Goal: Transaction & Acquisition: Book appointment/travel/reservation

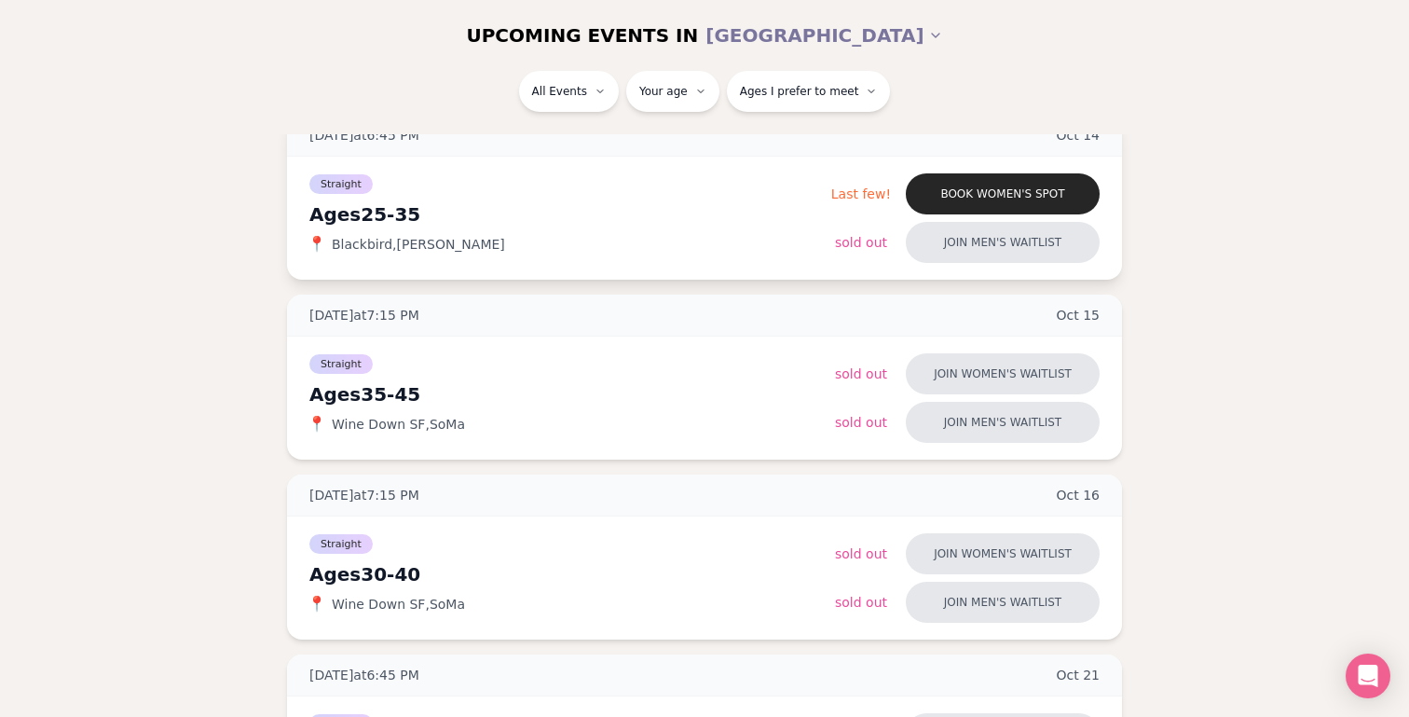
scroll to position [271, 0]
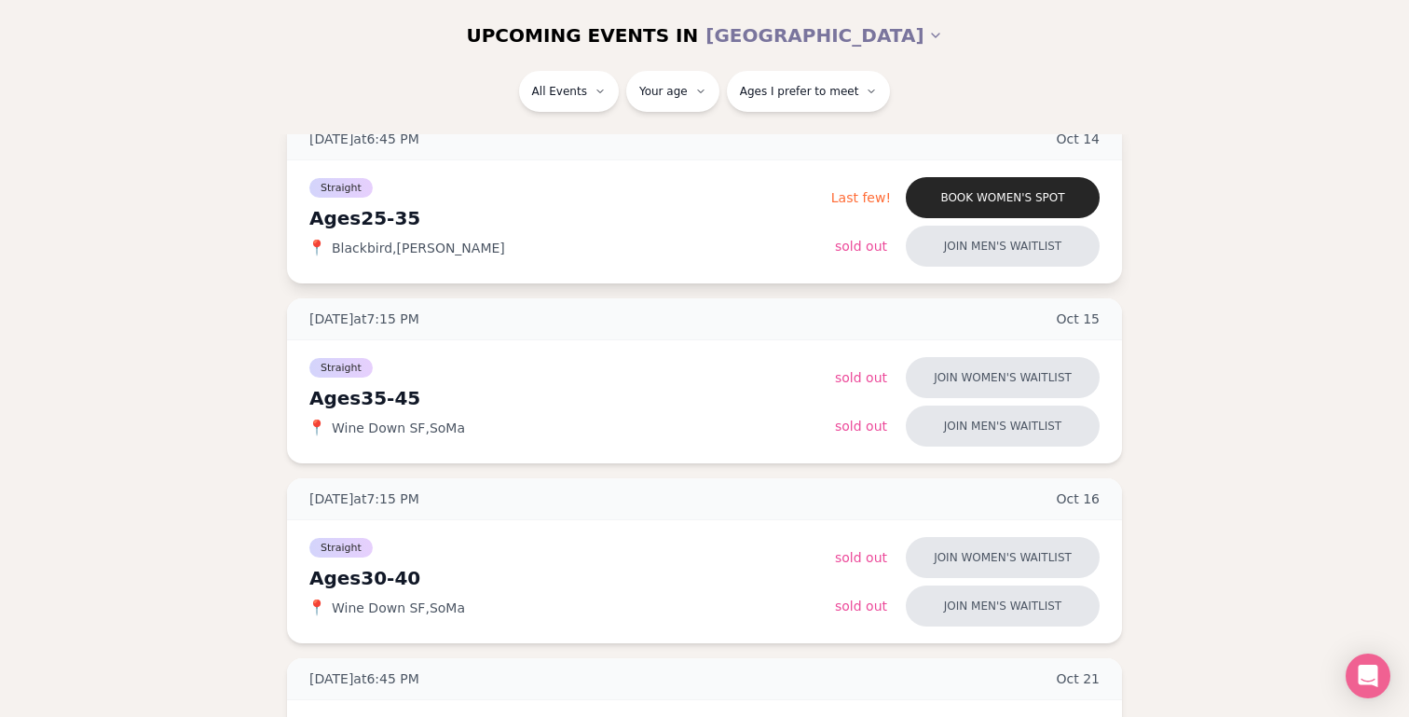
click at [663, 256] on div "📍 Blackbird , [PERSON_NAME]" at bounding box center [570, 248] width 522 height 19
click at [1010, 206] on button "Book women's spot" at bounding box center [1003, 197] width 194 height 41
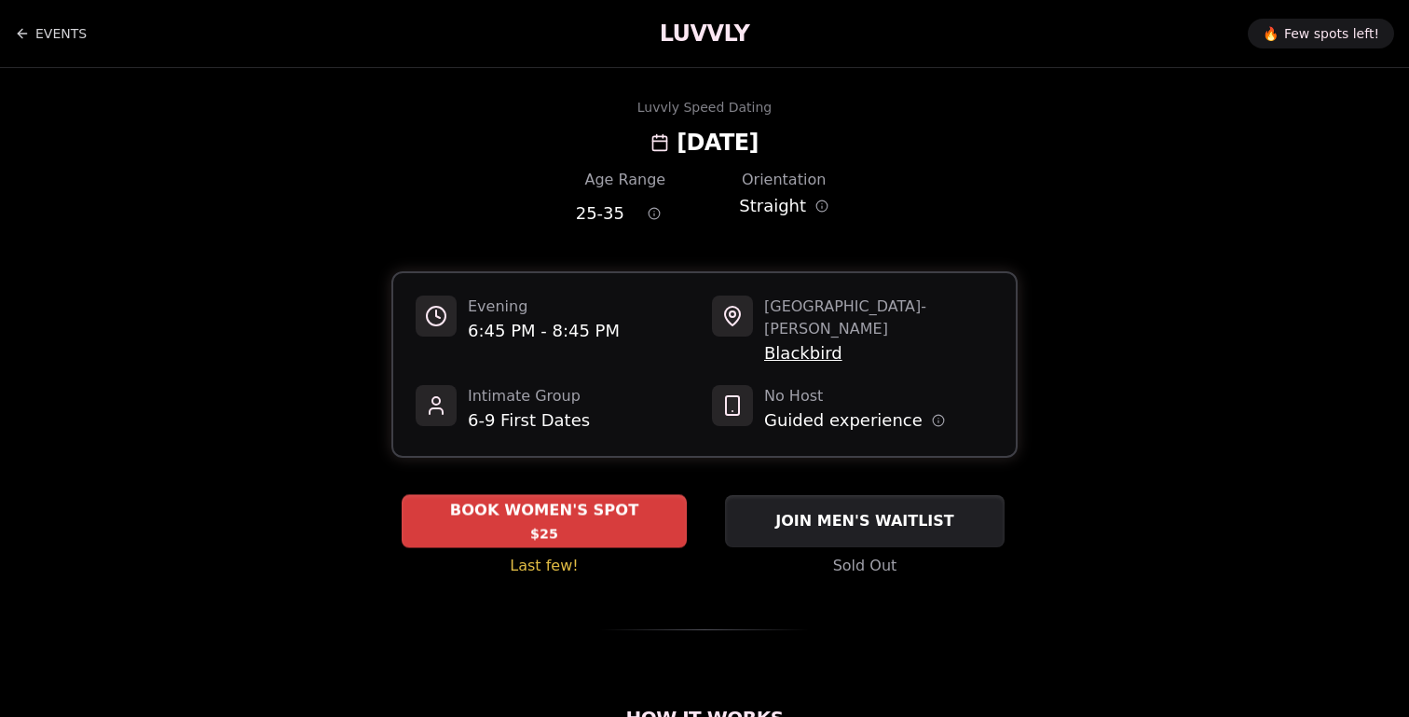
click at [610, 512] on div "BOOK WOMEN'S SPOT $25" at bounding box center [544, 520] width 285 height 51
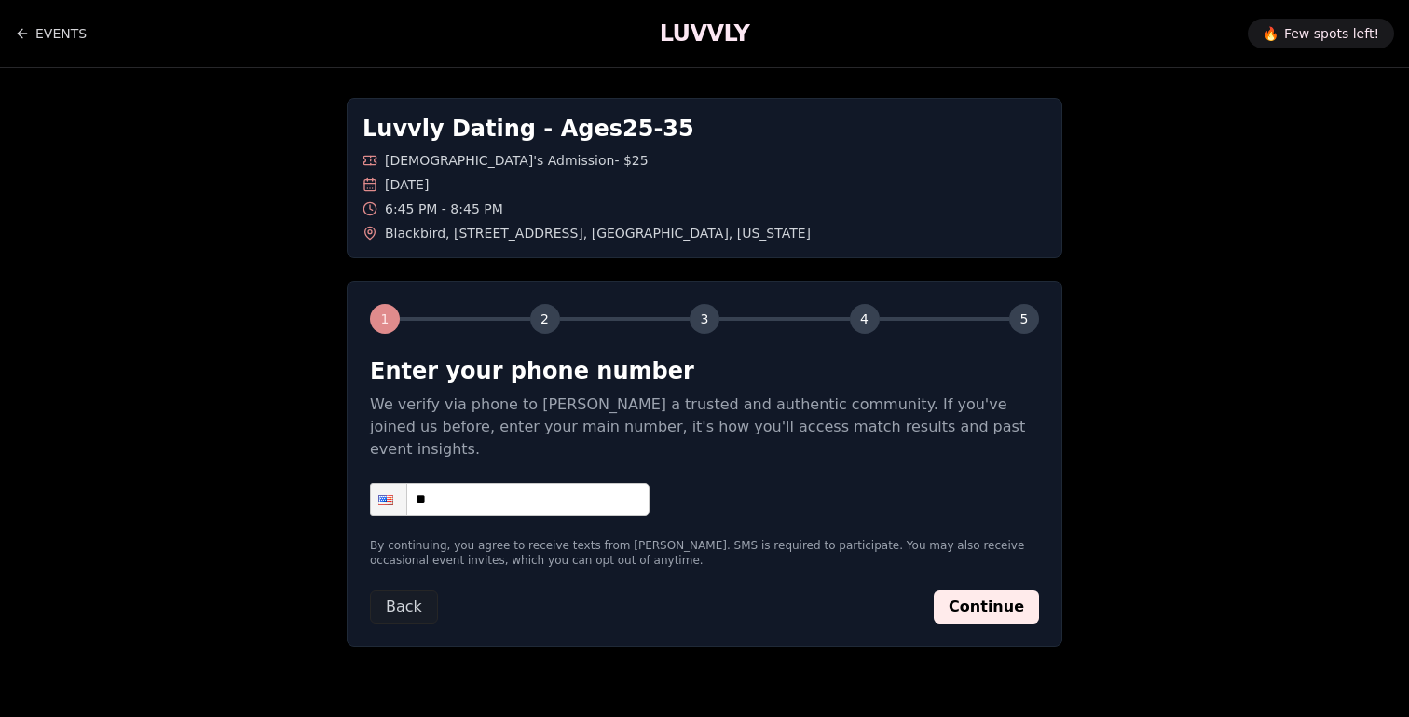
click at [576, 483] on input "**" at bounding box center [510, 499] width 280 height 33
type input "**********"
click at [1016, 590] on button "Continue" at bounding box center [986, 607] width 105 height 34
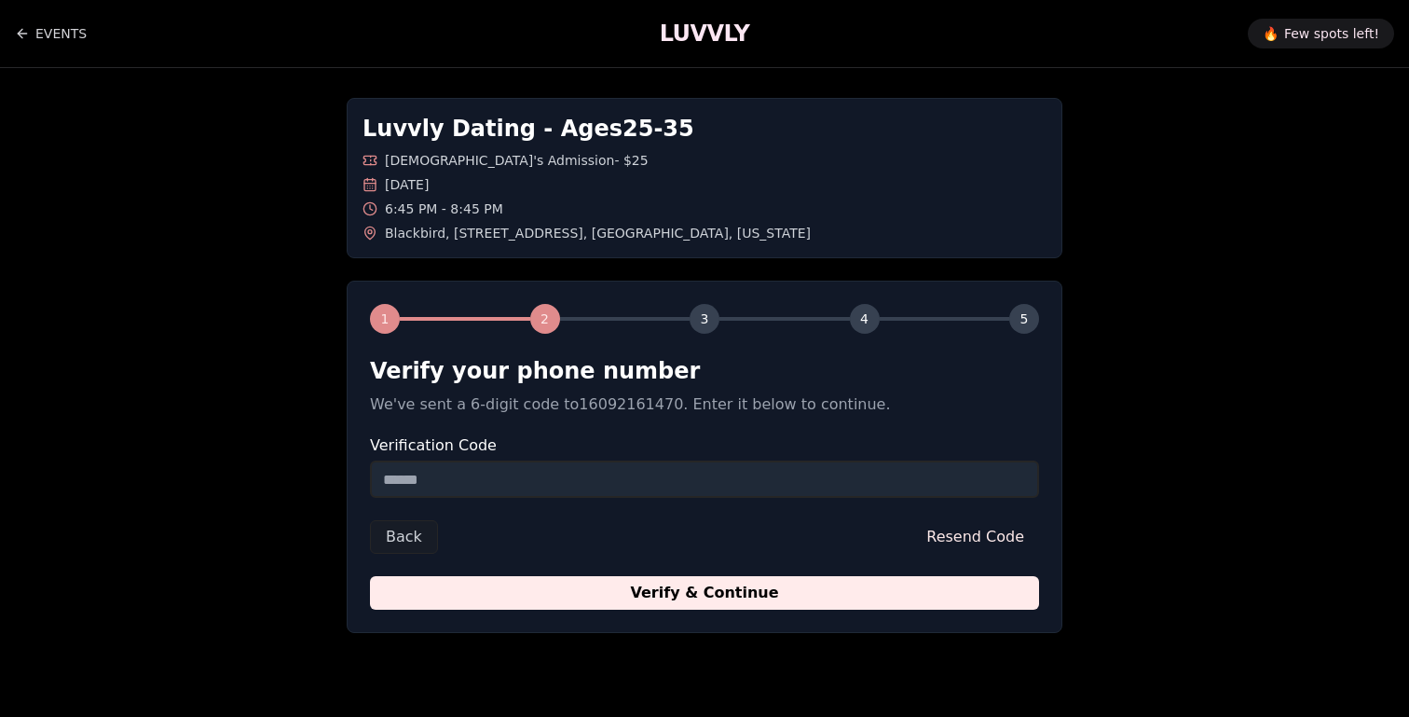
click at [878, 492] on input "Verification Code" at bounding box center [704, 478] width 669 height 37
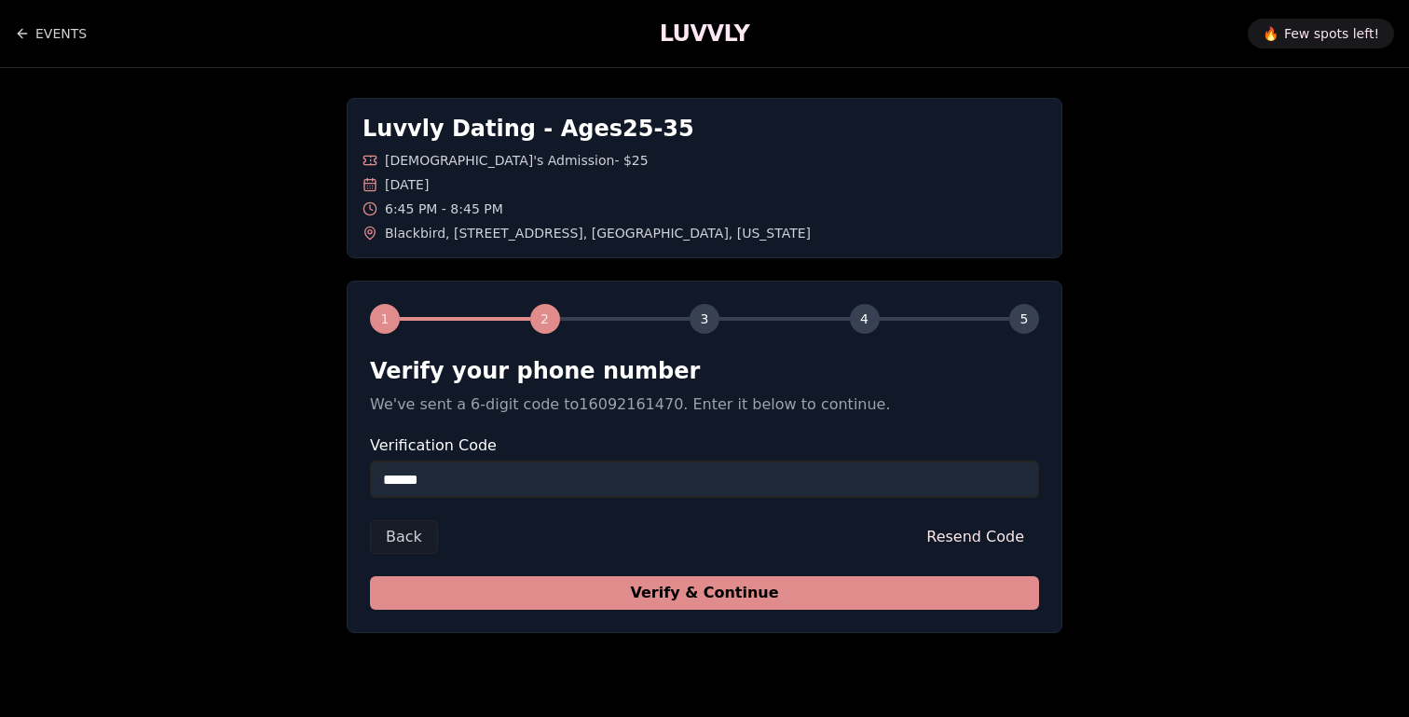
type input "******"
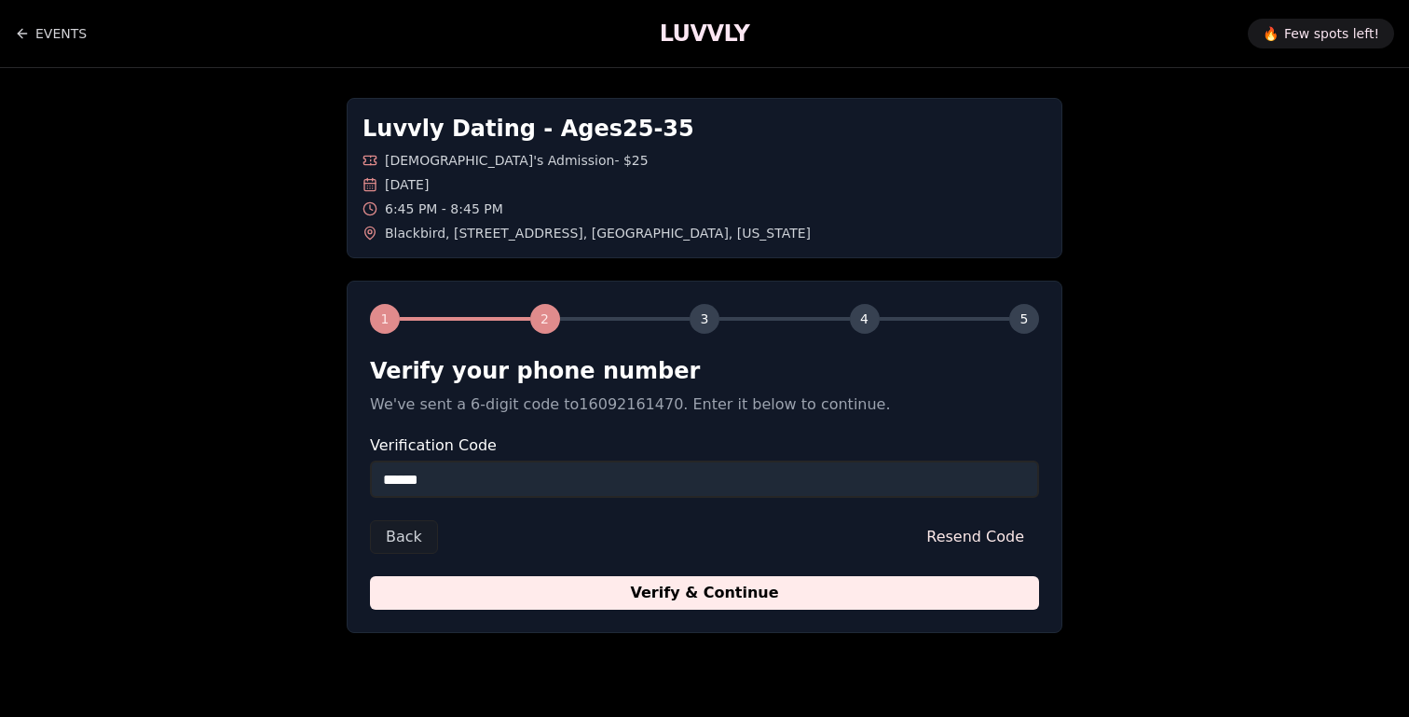
click at [796, 597] on button "Verify & Continue" at bounding box center [704, 593] width 669 height 34
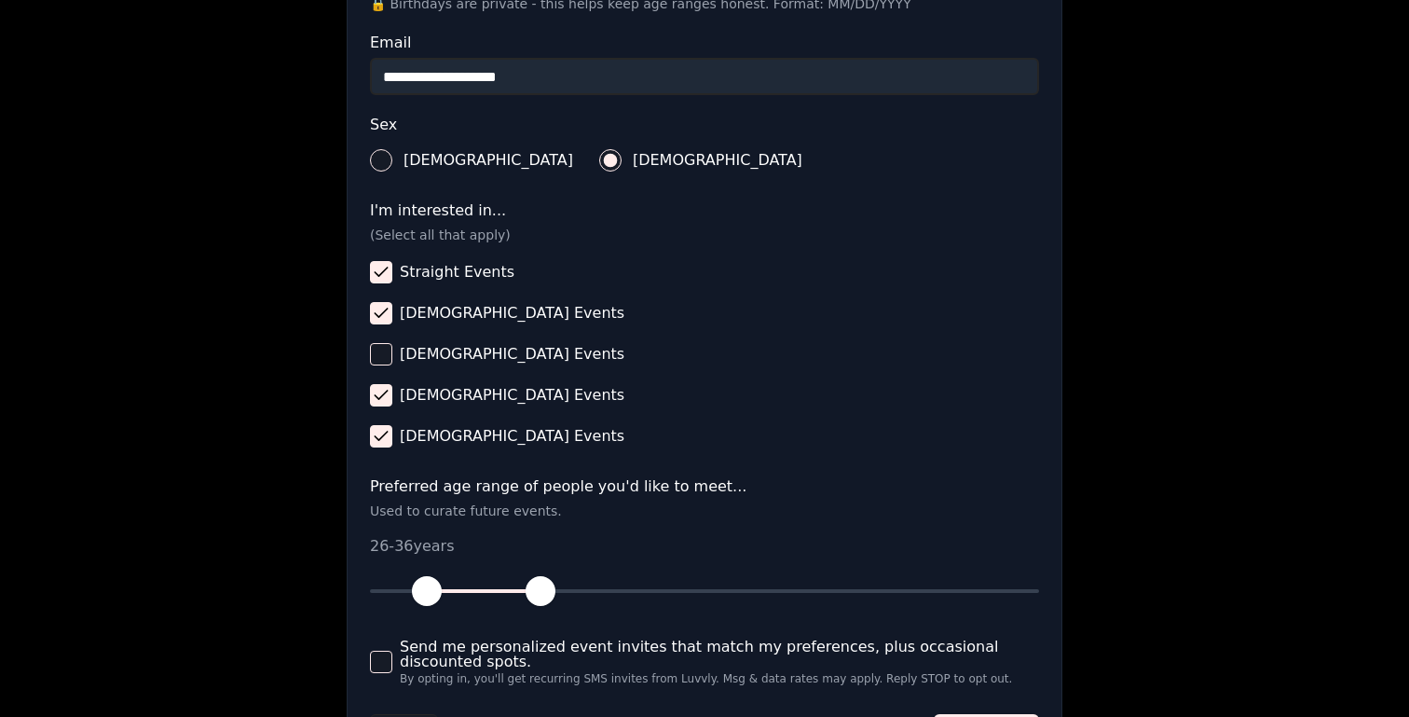
scroll to position [596, 0]
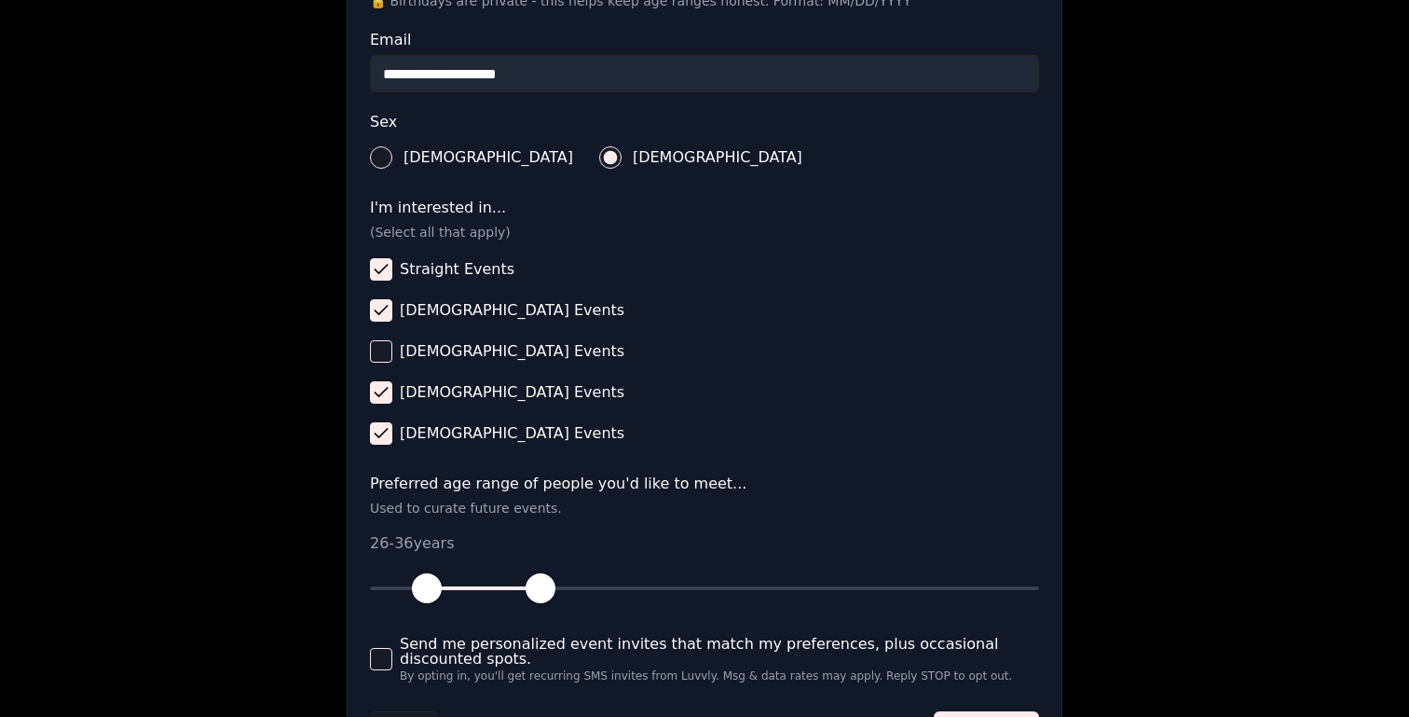
click at [383, 431] on button "[DEMOGRAPHIC_DATA] Events" at bounding box center [381, 433] width 22 height 22
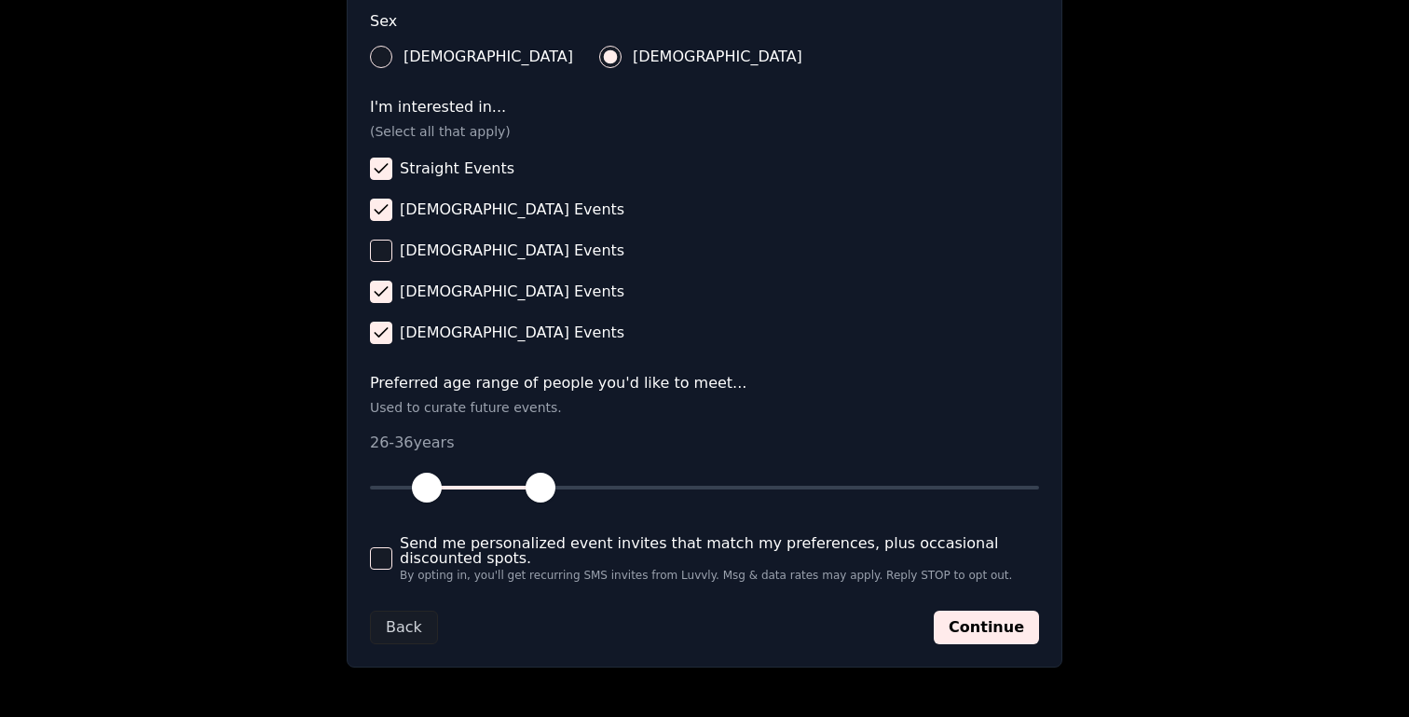
scroll to position [702, 0]
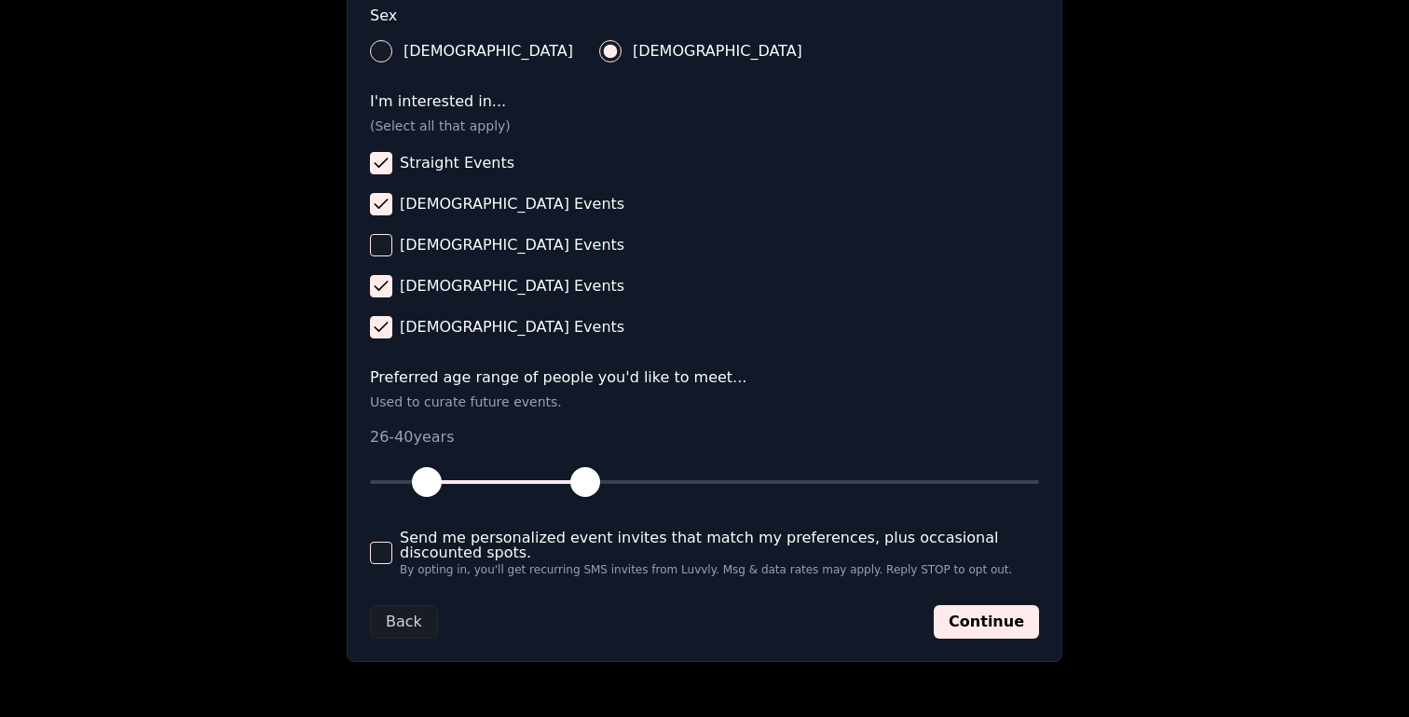
drag, startPoint x: 542, startPoint y: 483, endPoint x: 585, endPoint y: 485, distance: 42.9
click at [585, 485] on span "button" at bounding box center [585, 482] width 30 height 30
drag, startPoint x: 432, startPoint y: 485, endPoint x: 442, endPoint y: 485, distance: 10.3
click at [442, 485] on span "button" at bounding box center [438, 482] width 30 height 30
drag, startPoint x: 597, startPoint y: 476, endPoint x: 576, endPoint y: 476, distance: 21.4
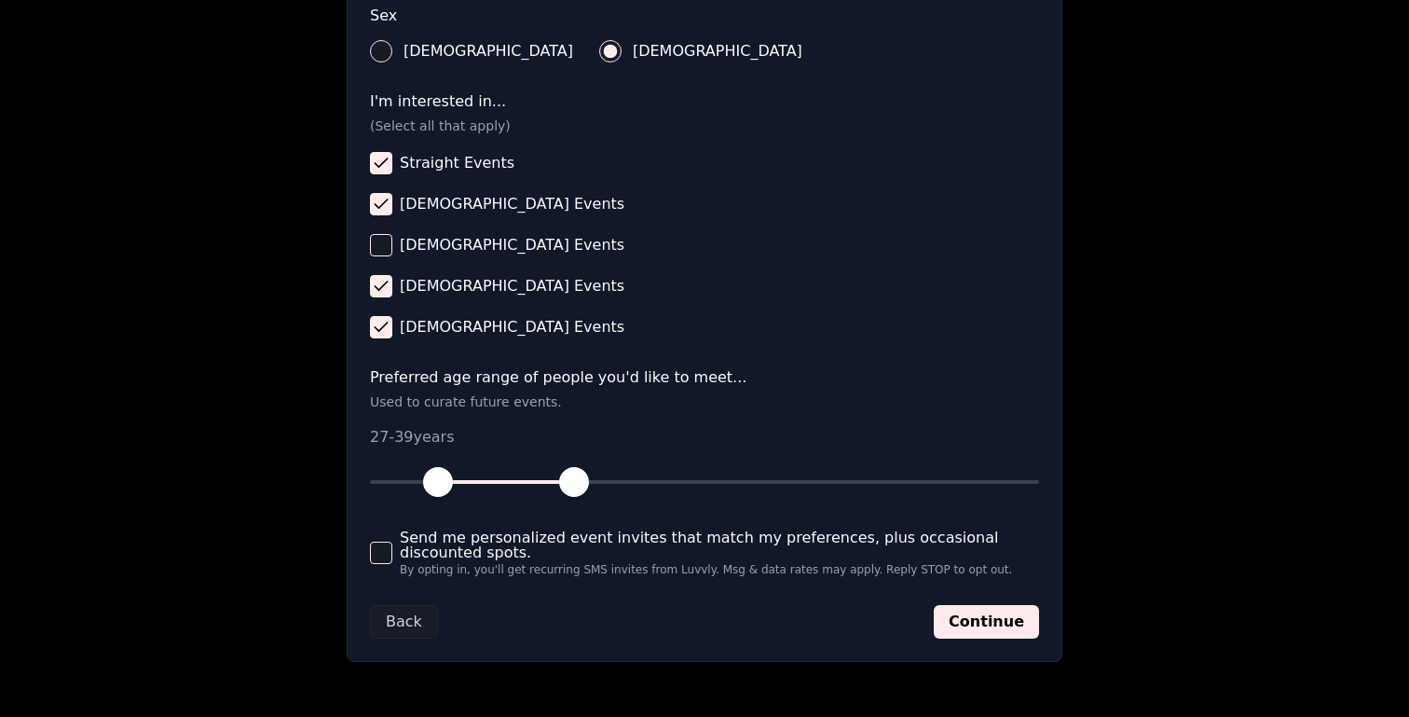
click at [576, 476] on span "button" at bounding box center [574, 482] width 30 height 30
click at [575, 486] on span "button" at bounding box center [574, 482] width 30 height 30
click at [1023, 633] on button "Continue" at bounding box center [986, 622] width 105 height 34
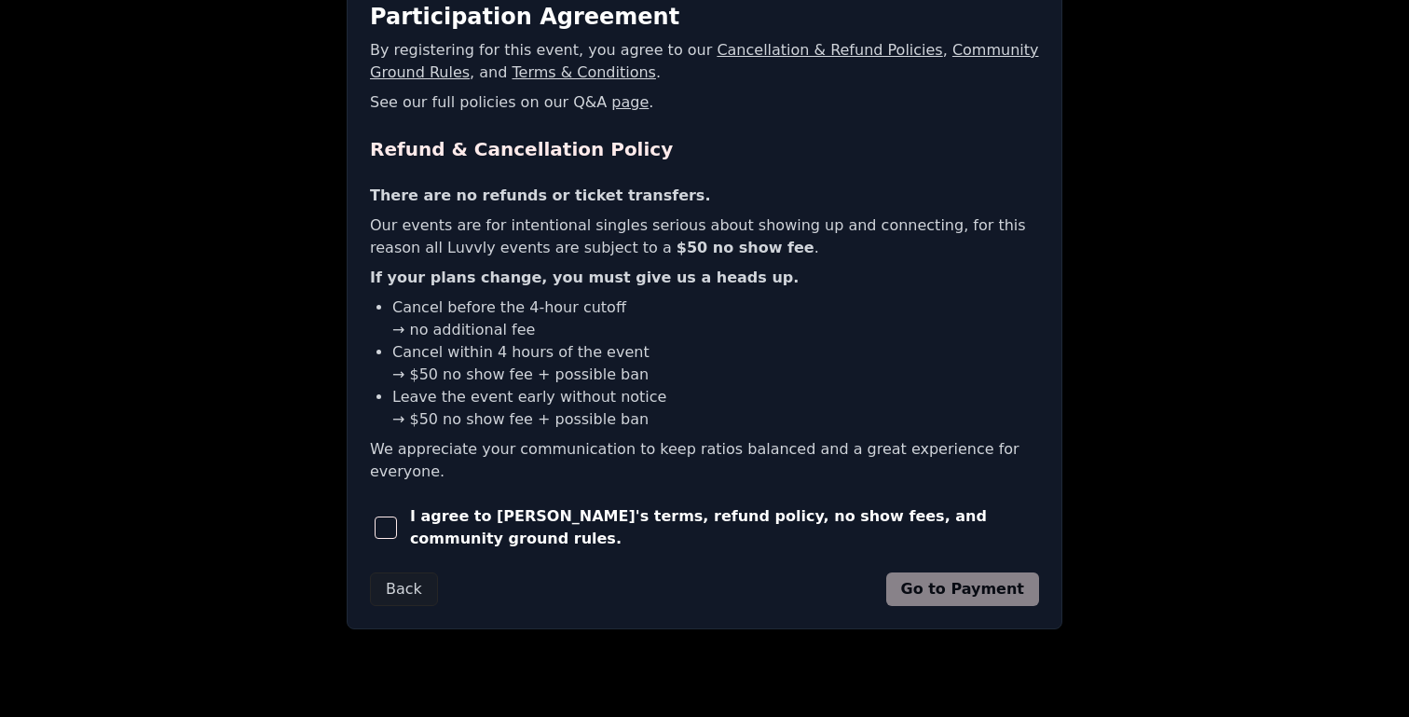
scroll to position [364, 0]
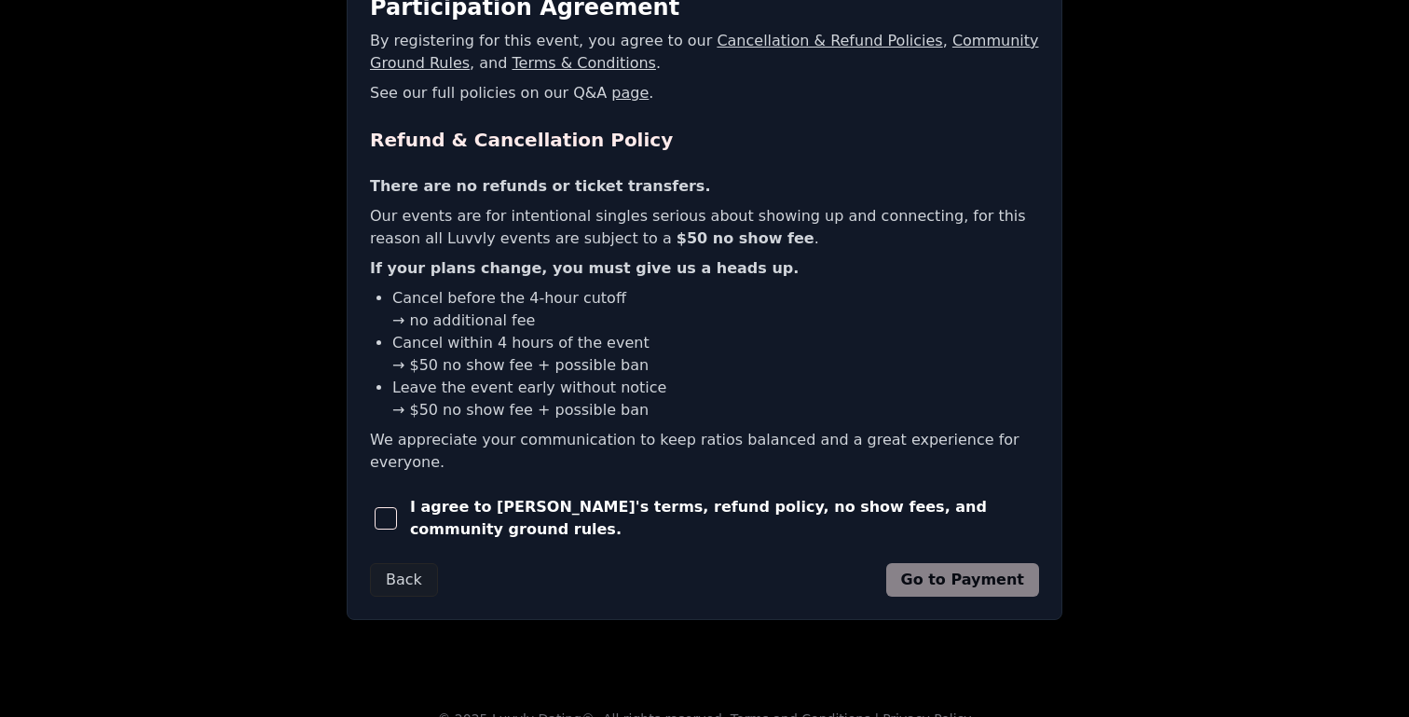
click at [392, 498] on button "button" at bounding box center [386, 518] width 33 height 41
click at [988, 563] on button "Go to Payment" at bounding box center [963, 580] width 154 height 34
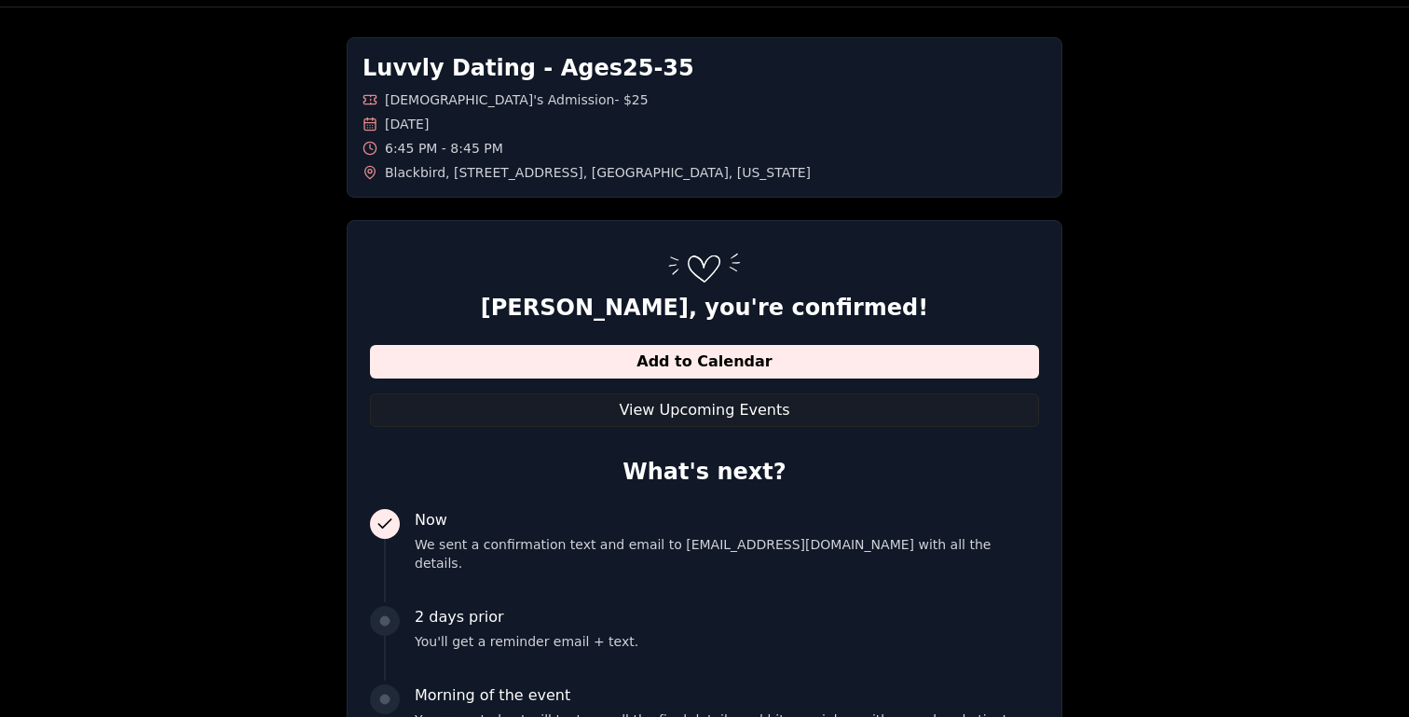
scroll to position [64, 0]
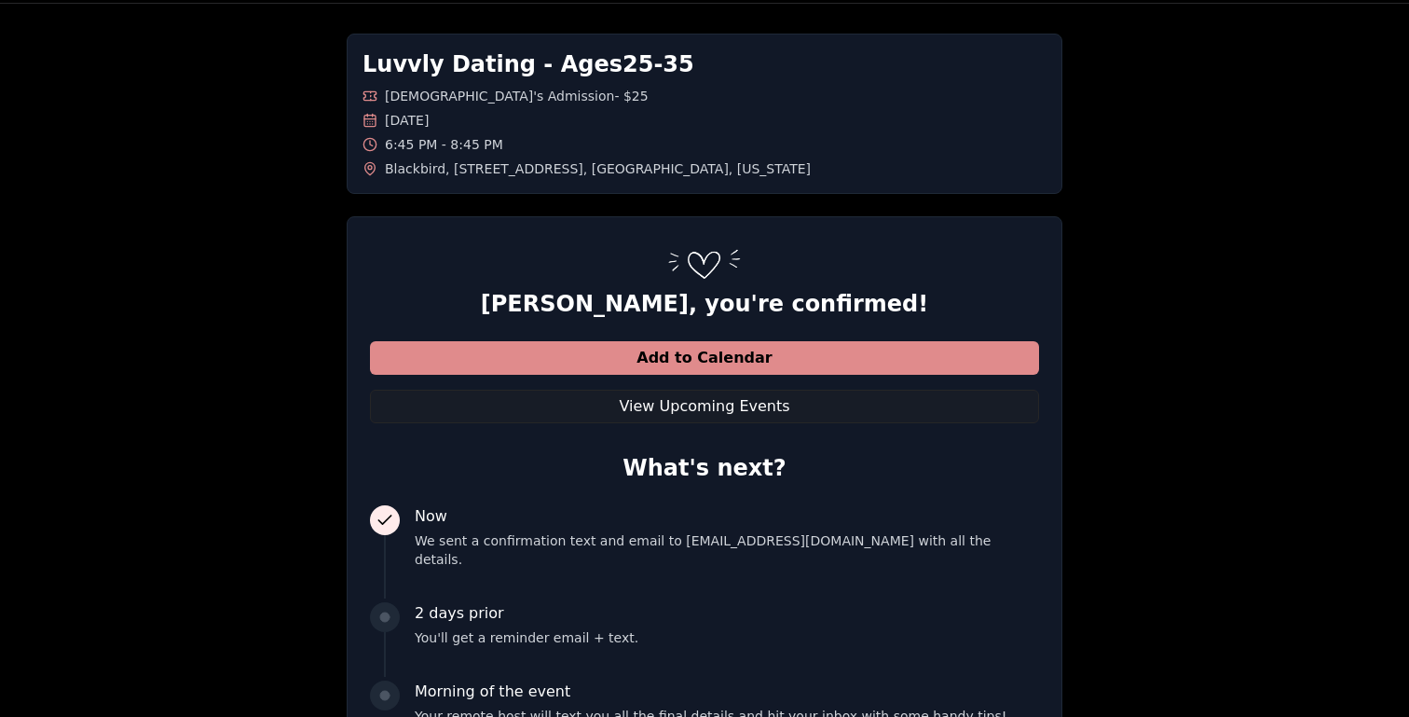
click at [706, 351] on button "Add to Calendar" at bounding box center [704, 358] width 669 height 34
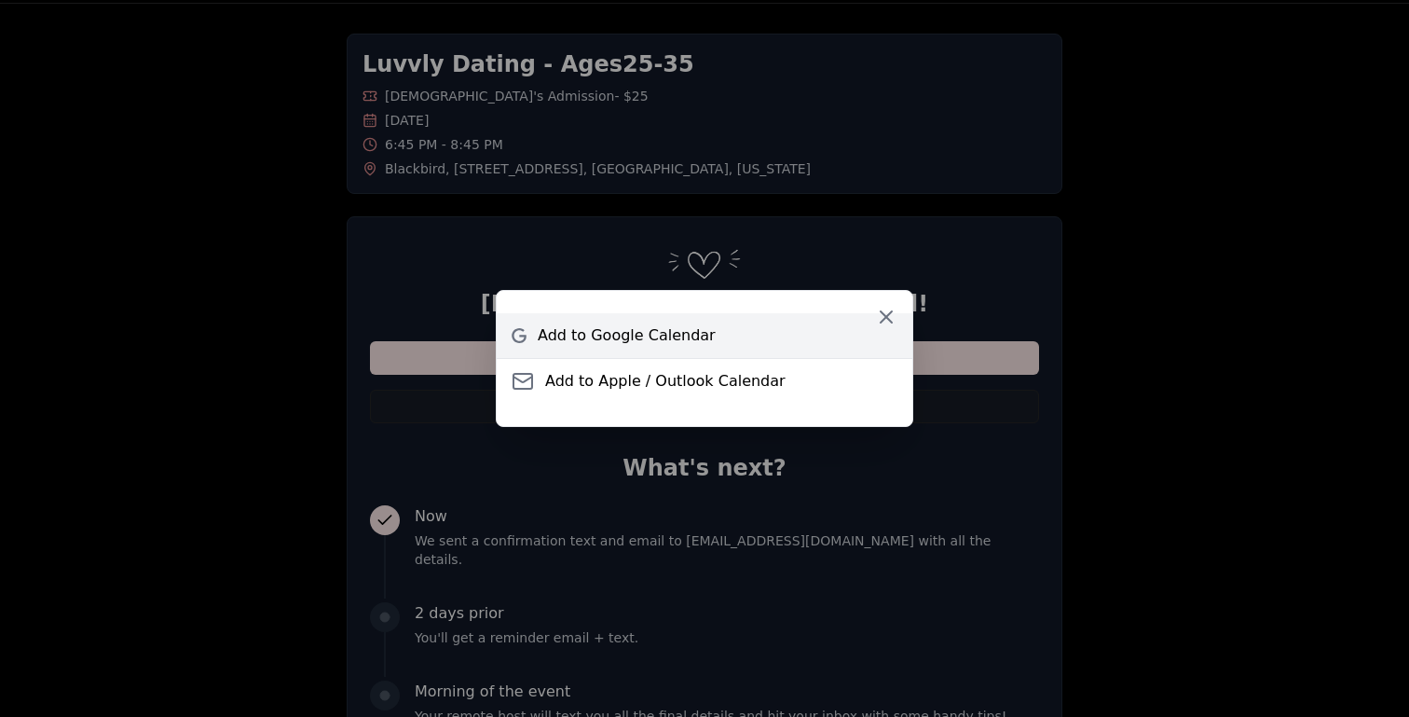
click at [721, 348] on link "Add to Google Calendar" at bounding box center [705, 335] width 416 height 45
